Goal: Subscribe to service/newsletter

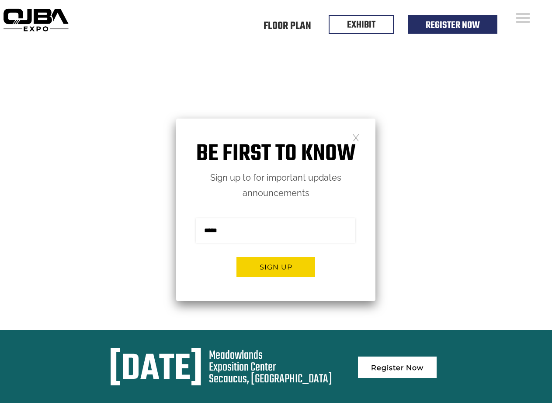
click at [276, 210] on form "Sign me up for the newsletter! ******* Sign up" at bounding box center [275, 251] width 199 height 100
click at [276, 267] on button "Sign up" at bounding box center [276, 267] width 79 height 20
